Goal: Information Seeking & Learning: Learn about a topic

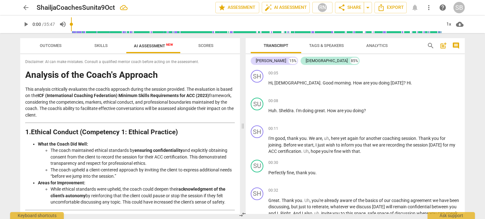
scroll to position [1066, 0]
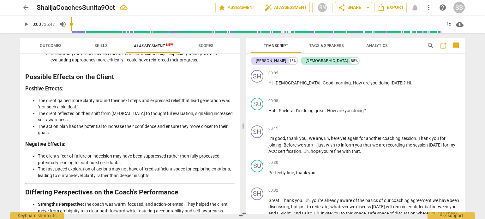
scroll to position [938, 0]
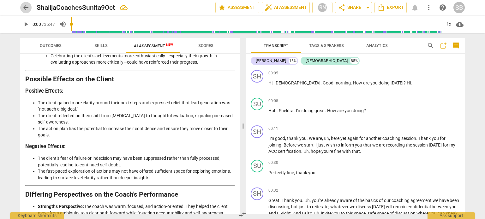
click at [26, 7] on span "arrow_back" at bounding box center [26, 8] width 8 height 8
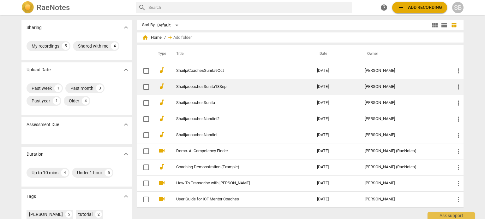
click at [212, 87] on link "ShailjacoachesSunita18Sep" at bounding box center [235, 87] width 118 height 5
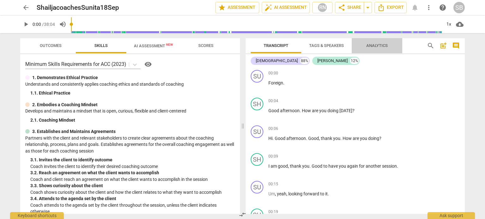
click at [374, 45] on span "Analytics" at bounding box center [376, 45] width 21 height 5
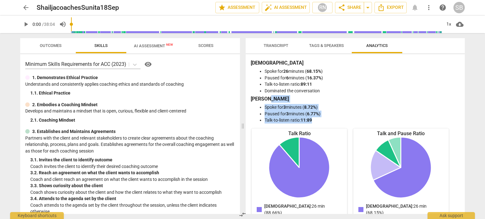
drag, startPoint x: 464, startPoint y: 97, endPoint x: 466, endPoint y: 118, distance: 21.5
click at [466, 118] on div "Transcript Tags & Speakers Analytics [DEMOGRAPHIC_DATA] 88% [PERSON_NAME] 12% S…" at bounding box center [356, 126] width 227 height 186
click at [441, 103] on div "Sunita Spoke for 26 minutes ( 68.15% ) Paused for 6 minutes ( 16.37% ) Talk-to-…" at bounding box center [354, 91] width 209 height 64
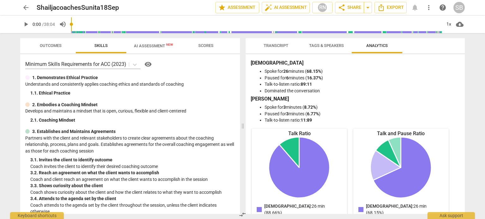
click at [156, 47] on span "AI Assessment New" at bounding box center [153, 46] width 39 height 5
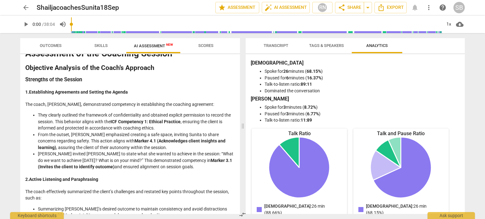
scroll to position [18, 0]
